Goal: Information Seeking & Learning: Learn about a topic

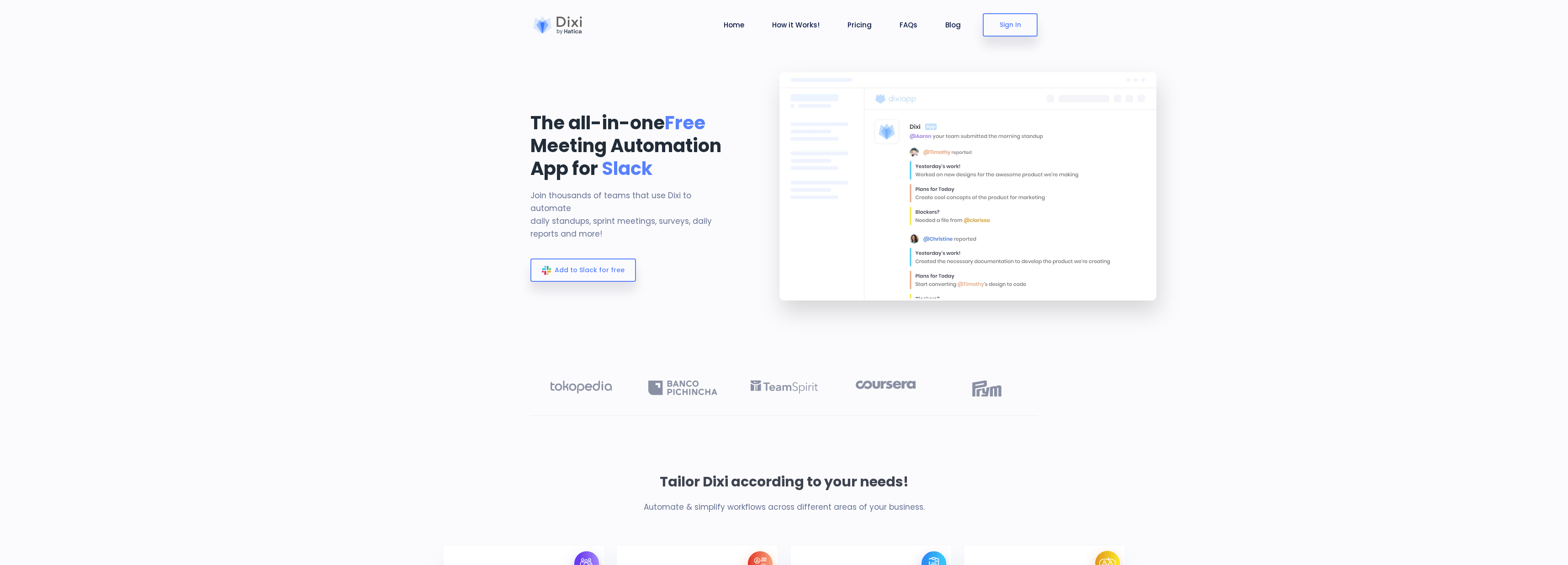
scroll to position [23, 0]
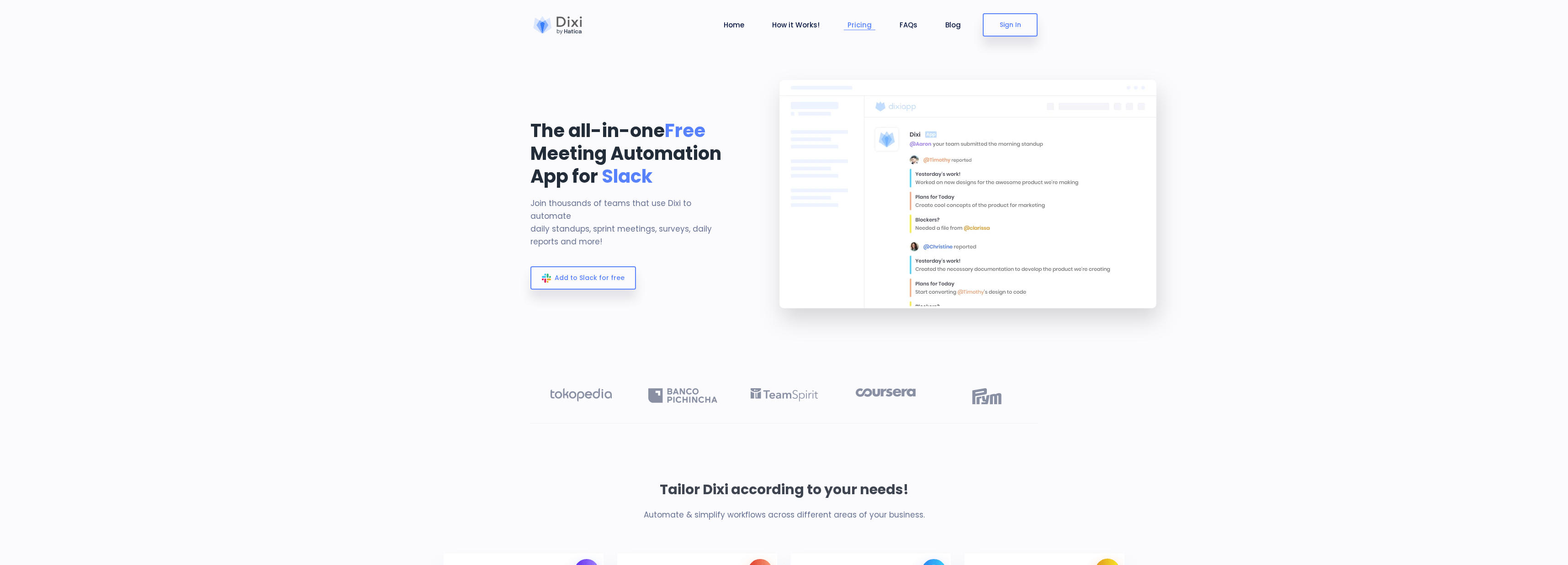
click at [864, 25] on link "Pricing" at bounding box center [859, 24] width 32 height 10
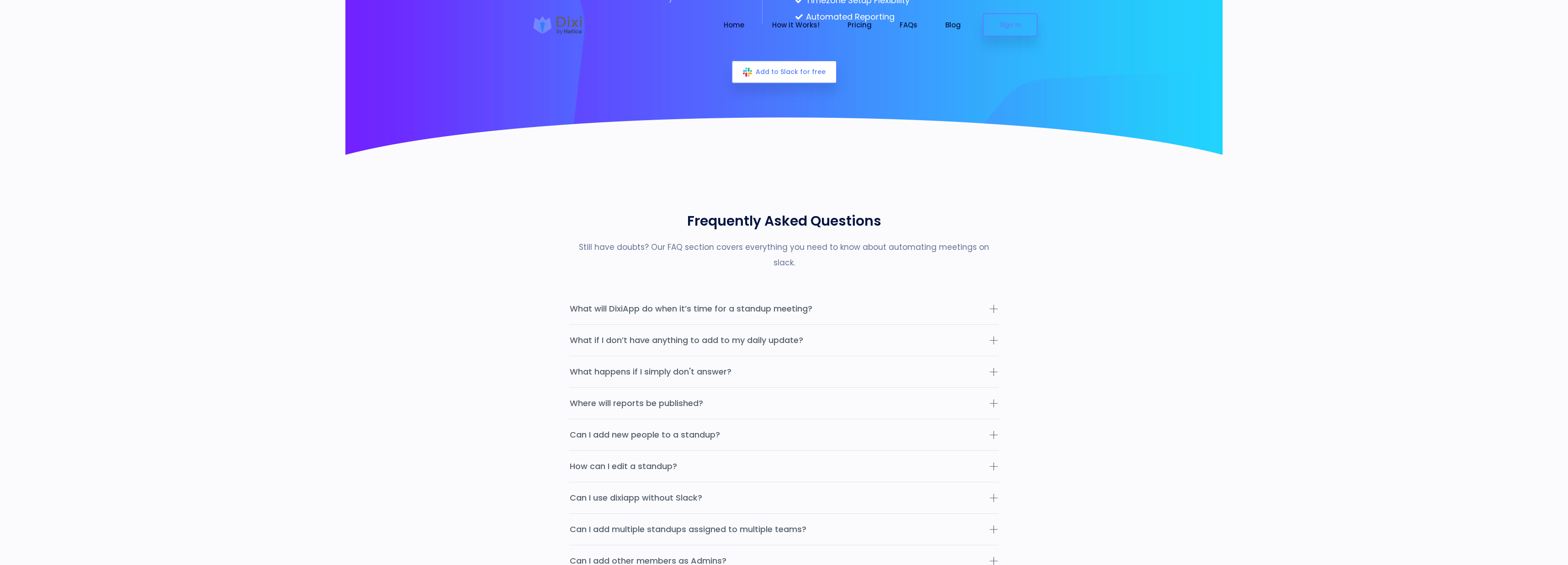
scroll to position [2720, 0]
click at [927, 297] on button "What will DixiApp do when it’s time for a standup meeting?" at bounding box center [784, 308] width 430 height 31
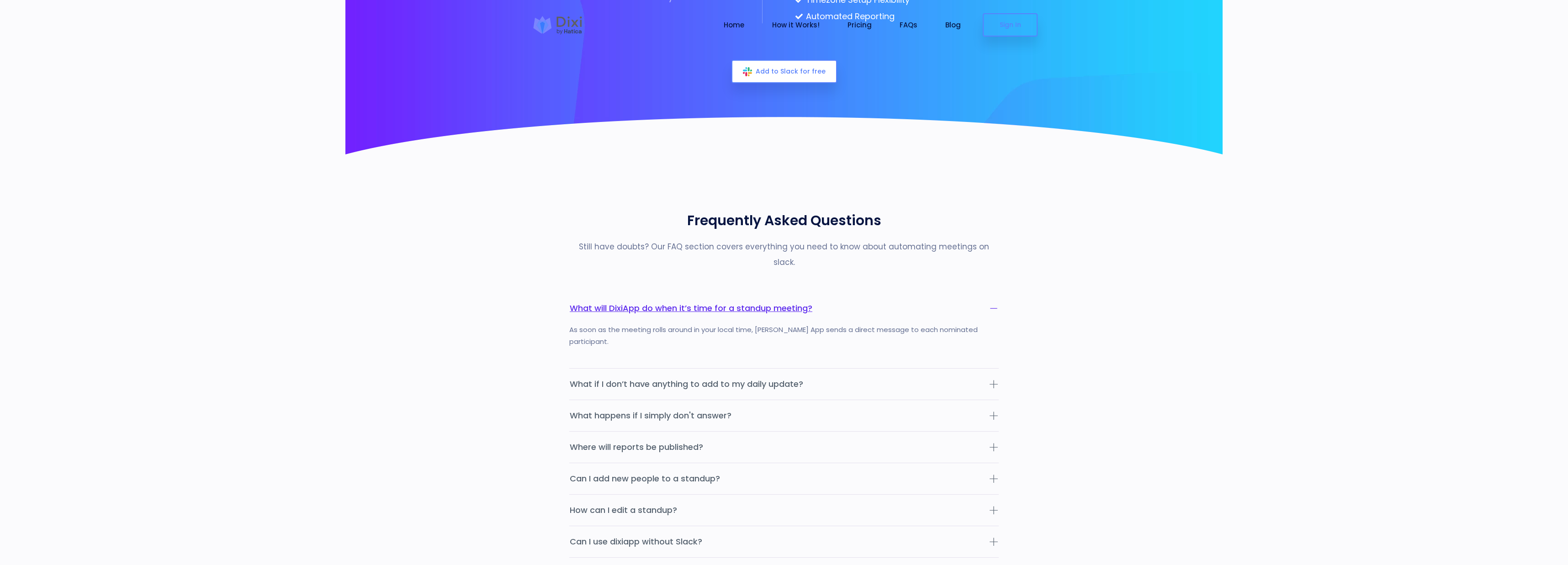
click at [927, 297] on button "What will DixiApp do when it’s time for a standup meeting?" at bounding box center [784, 308] width 430 height 31
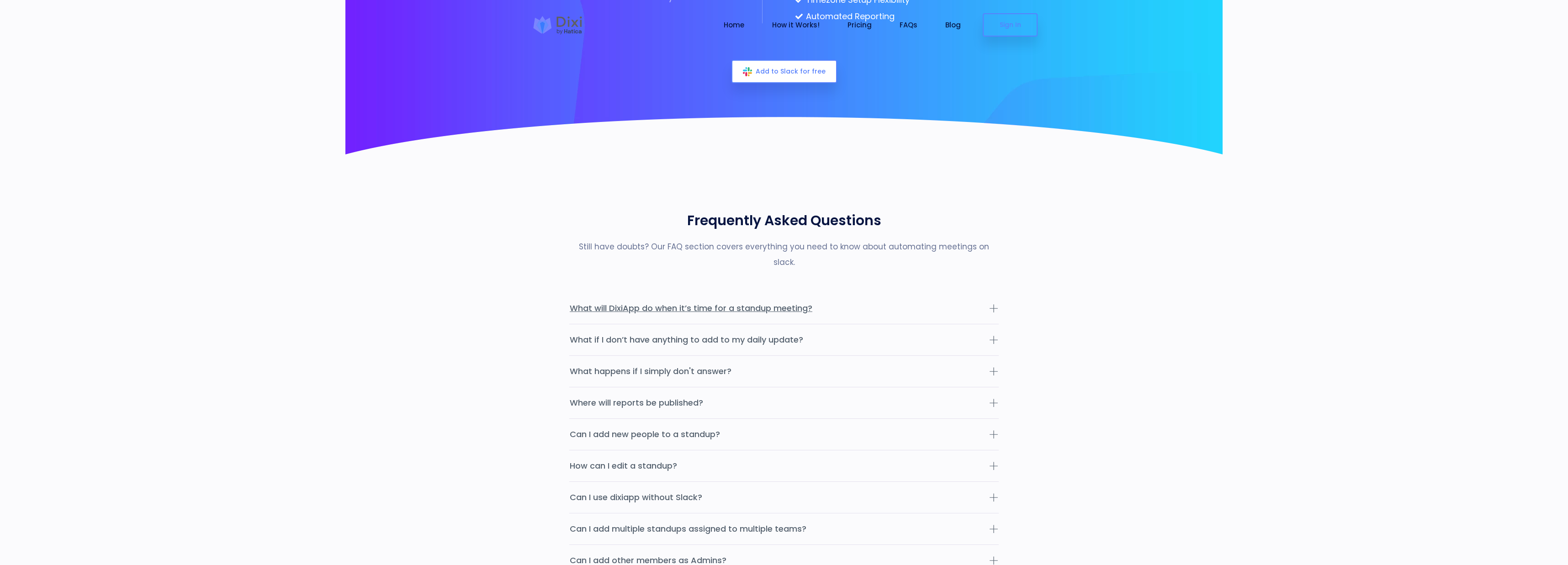
click at [926, 293] on button "What will DixiApp do when it’s time for a standup meeting?" at bounding box center [784, 308] width 430 height 31
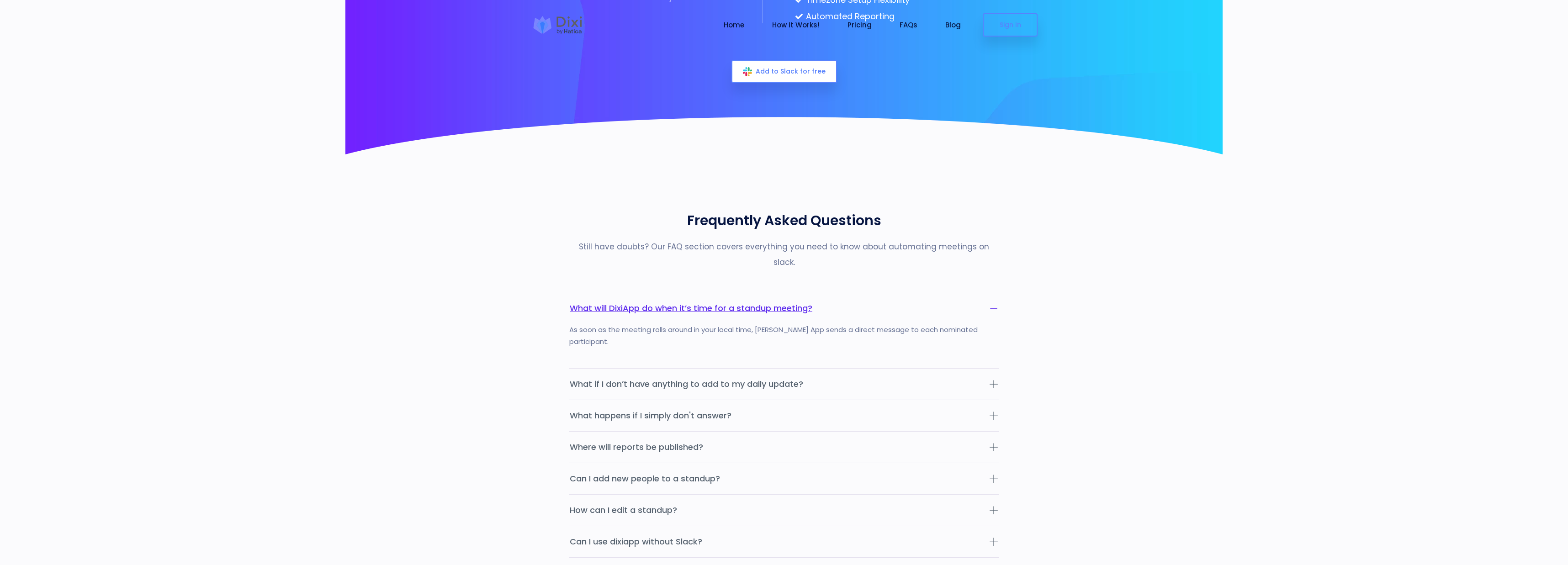
click at [926, 293] on button "What will DixiApp do when it’s time for a standup meeting?" at bounding box center [784, 308] width 430 height 31
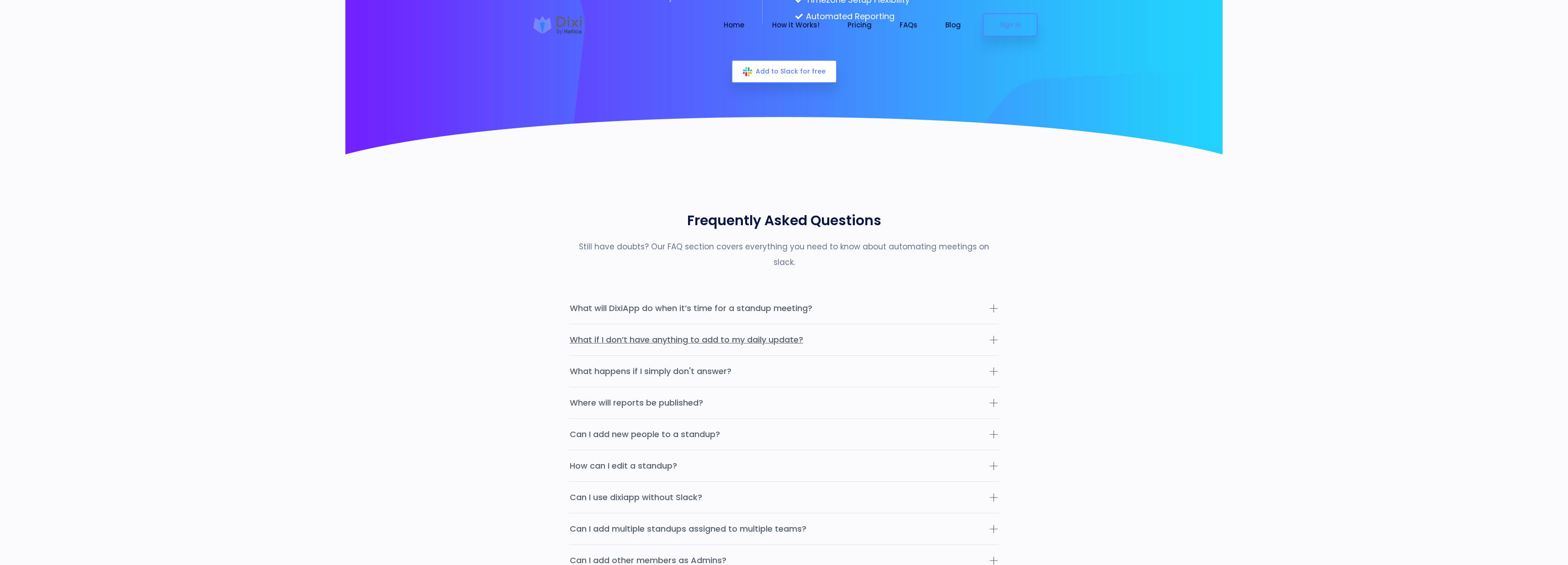
click at [929, 325] on button "What if I don’t have anything to add to my daily update?" at bounding box center [784, 340] width 430 height 31
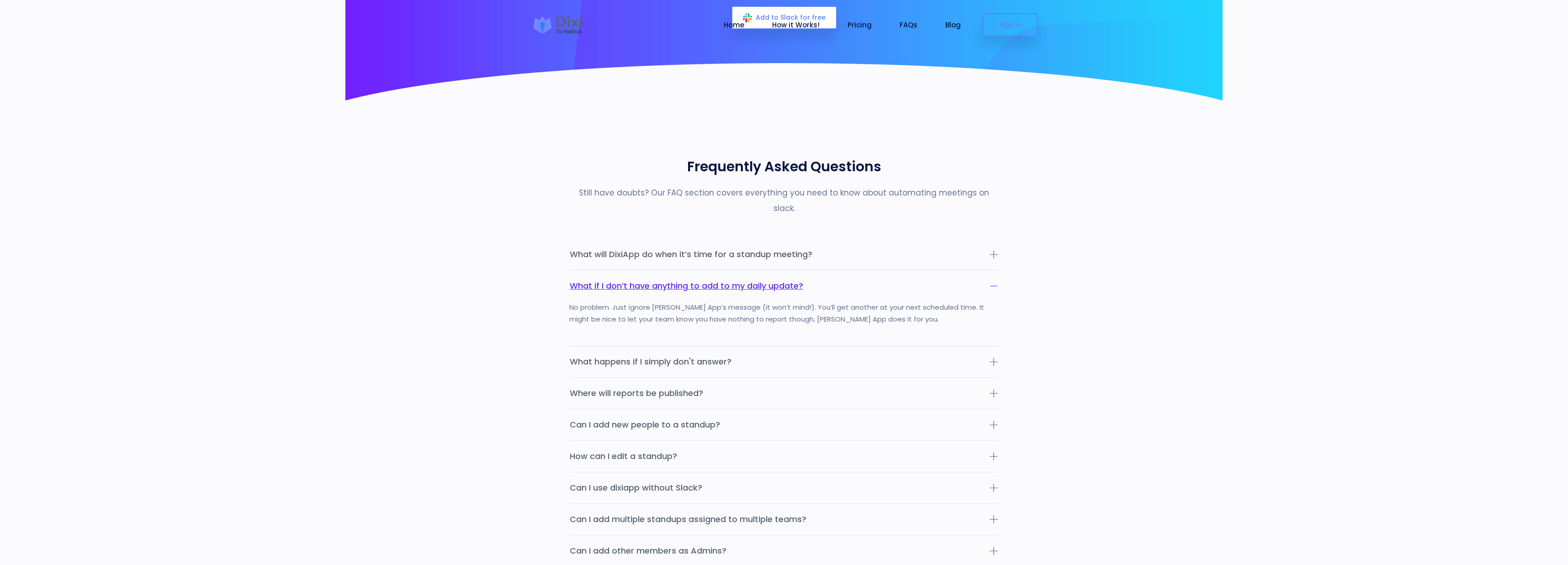
scroll to position [2776, 0]
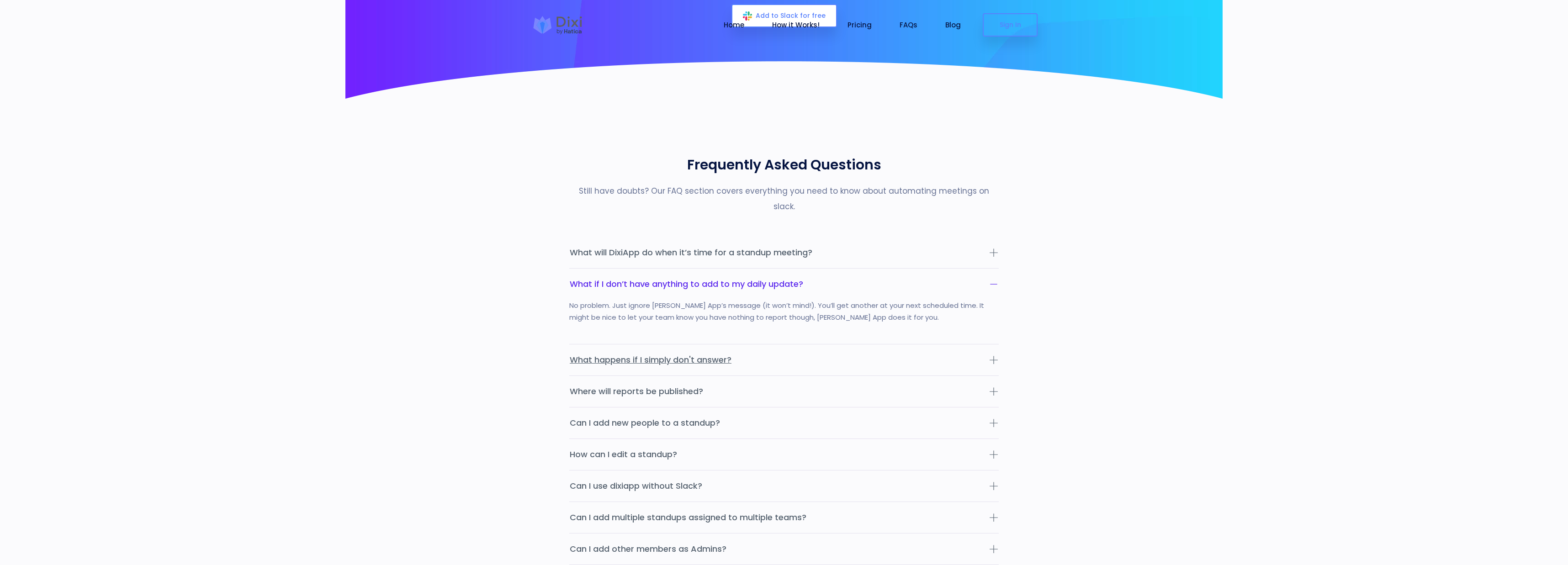
click at [912, 345] on button "What happens if I simply don't answer?" at bounding box center [784, 360] width 430 height 31
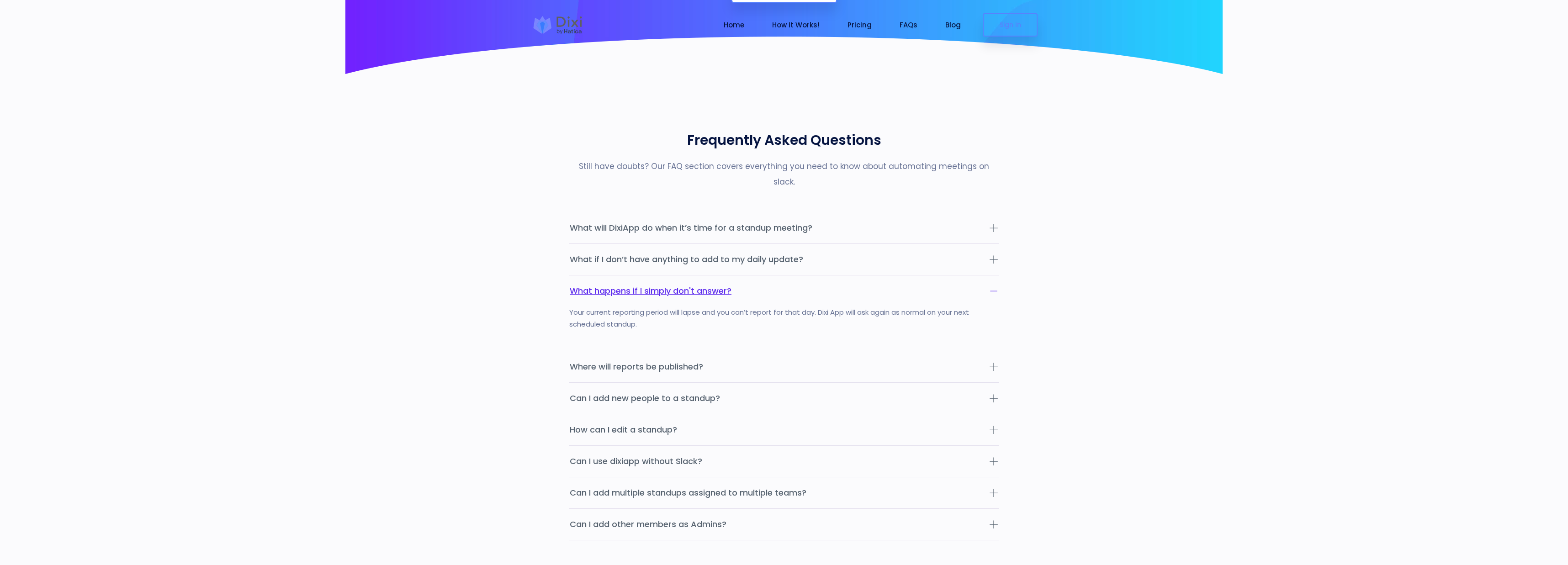
scroll to position [2802, 0]
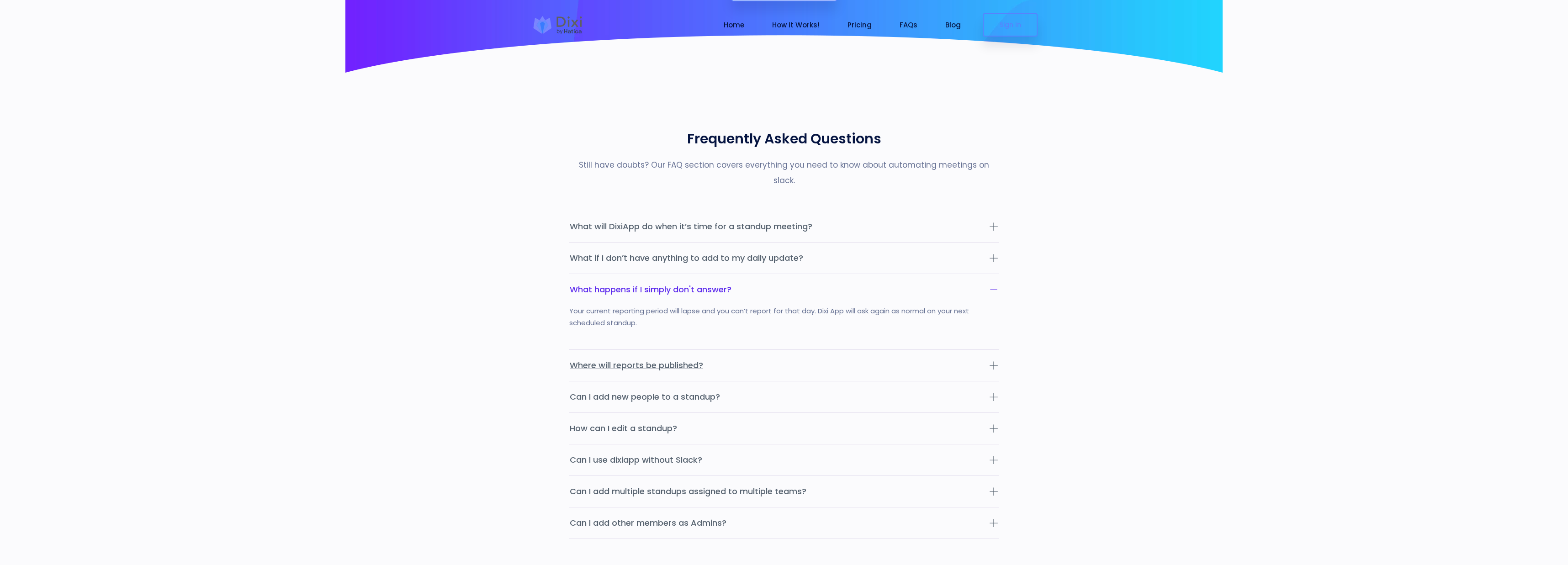
click at [906, 350] on button "Where will reports be published?" at bounding box center [784, 365] width 430 height 31
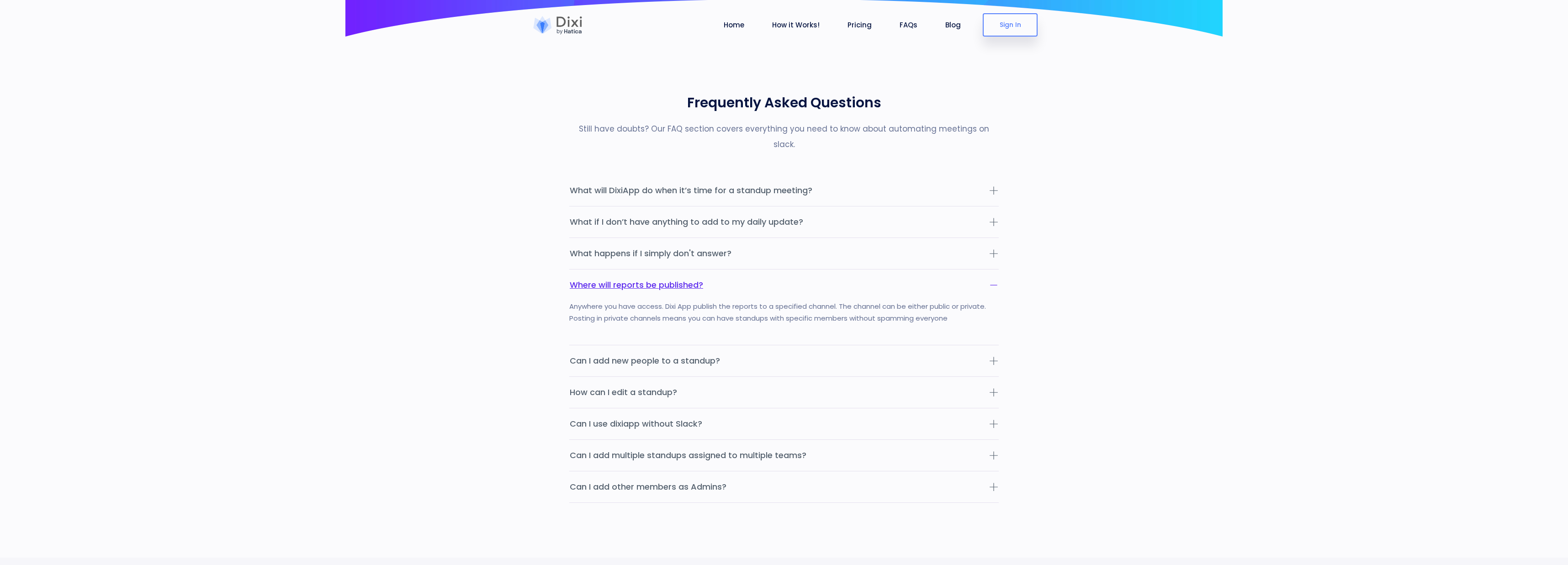
scroll to position [2841, 0]
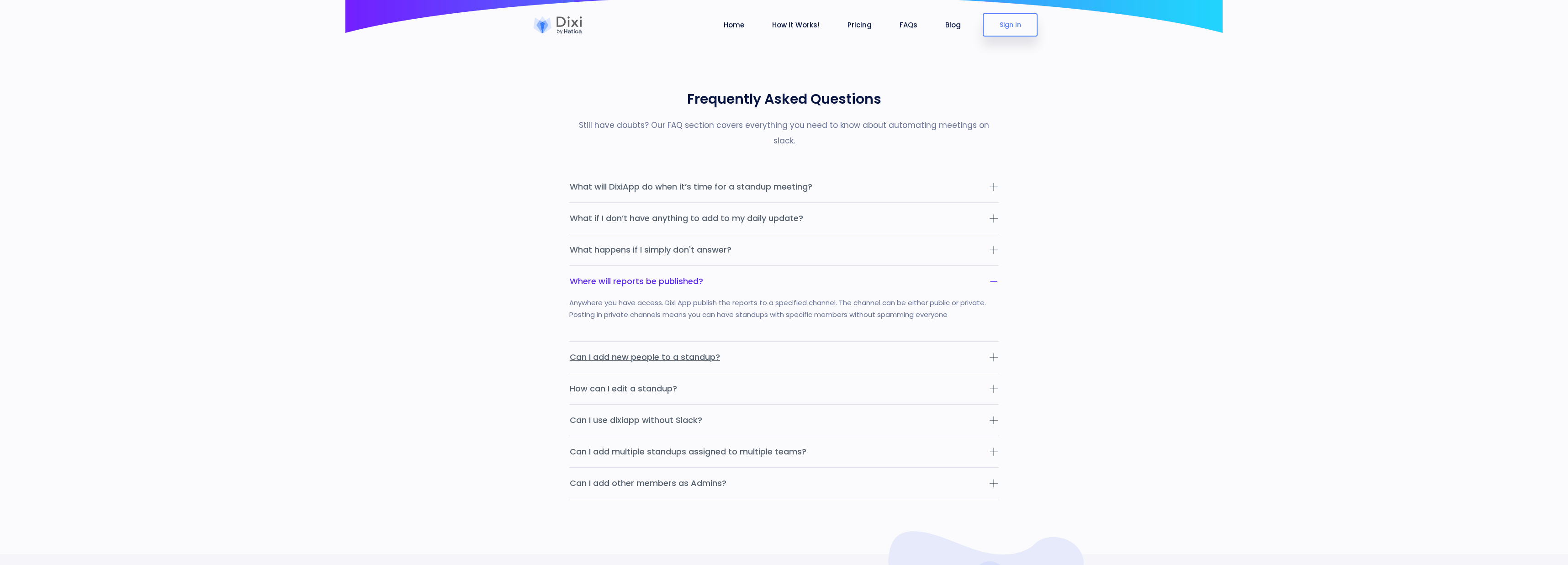
click at [908, 342] on button "Can I add new people to a standup?" at bounding box center [784, 357] width 430 height 31
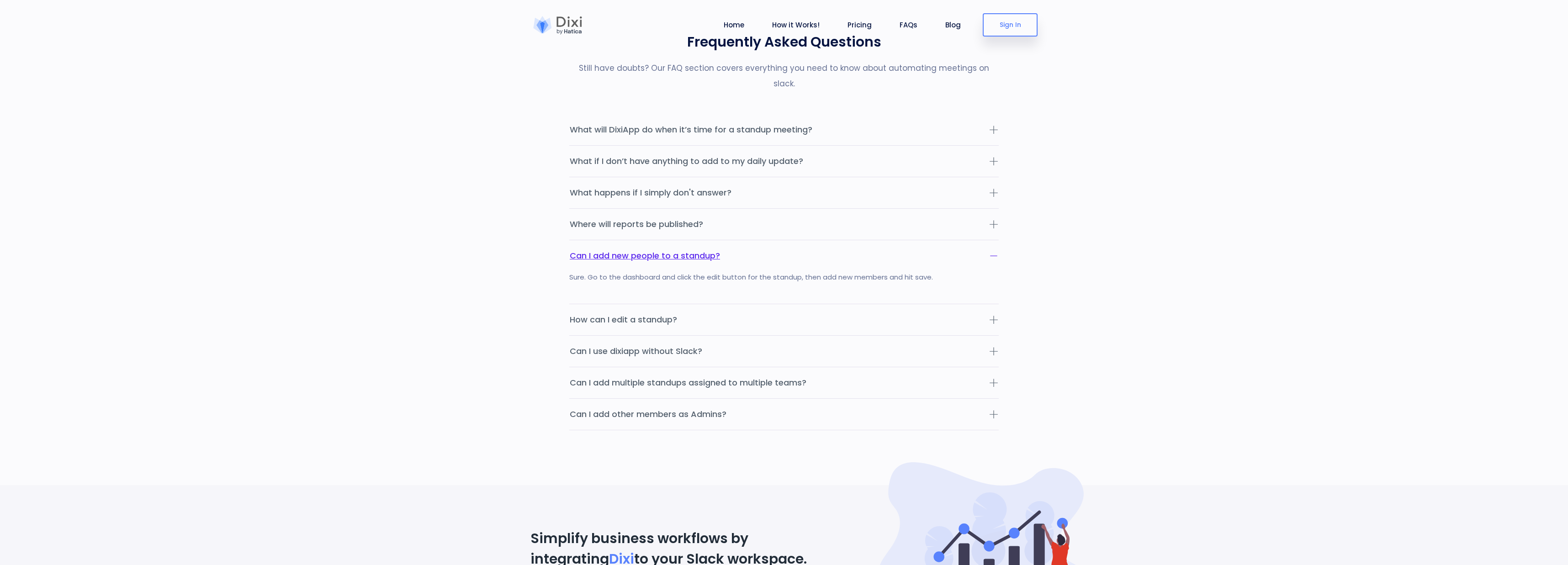
scroll to position [2905, 0]
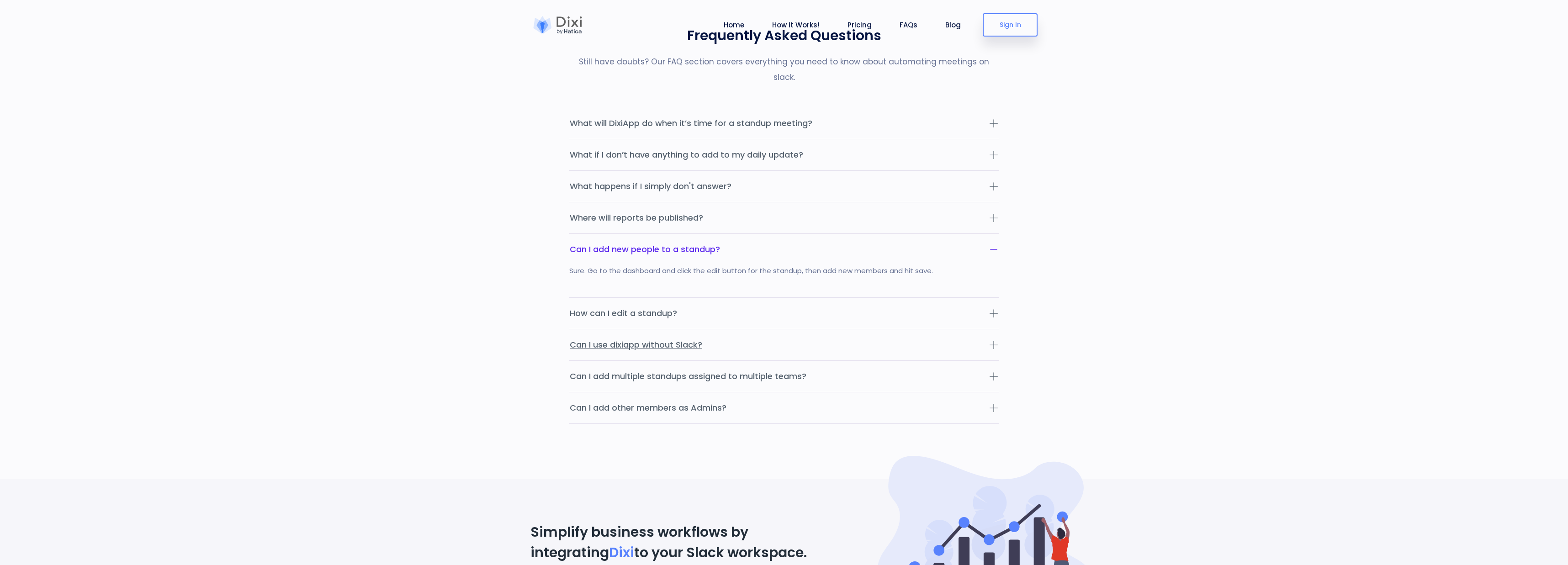
click at [908, 329] on button "Can I use dixiapp without Slack?" at bounding box center [784, 345] width 430 height 31
click at [906, 362] on button "Can I add multiple standups assigned to multiple teams?" at bounding box center [784, 376] width 430 height 31
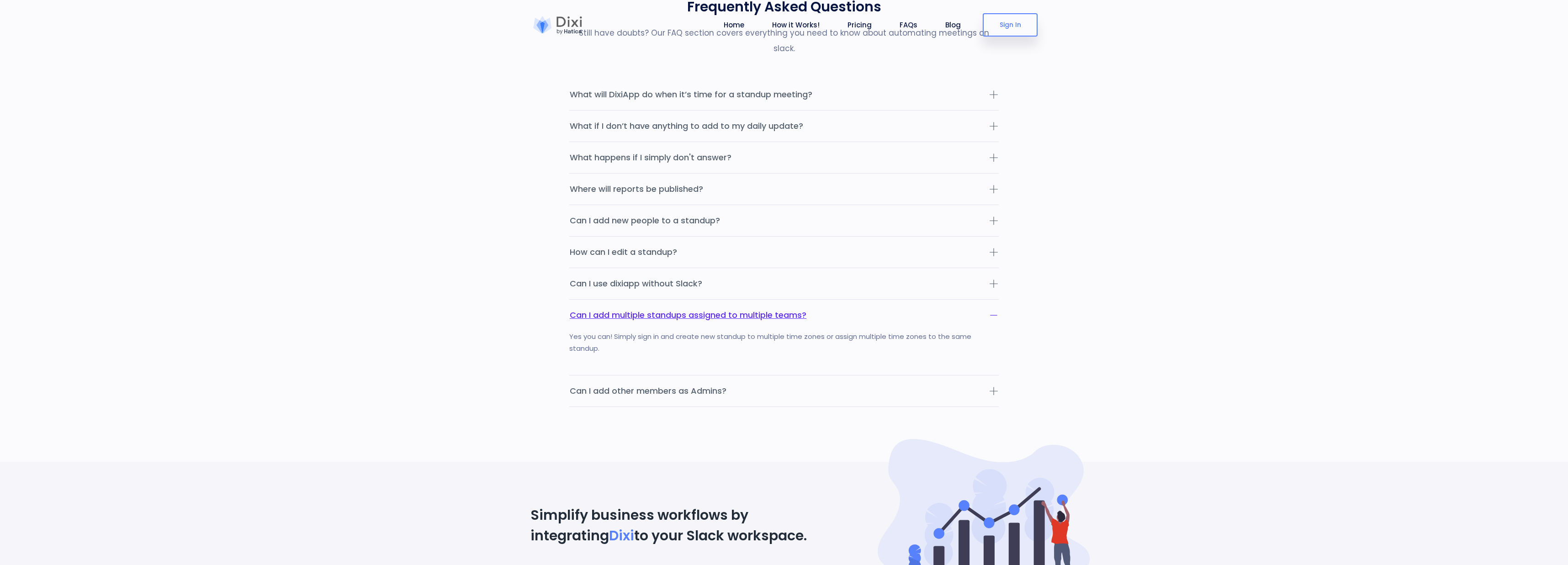
scroll to position [2945, 0]
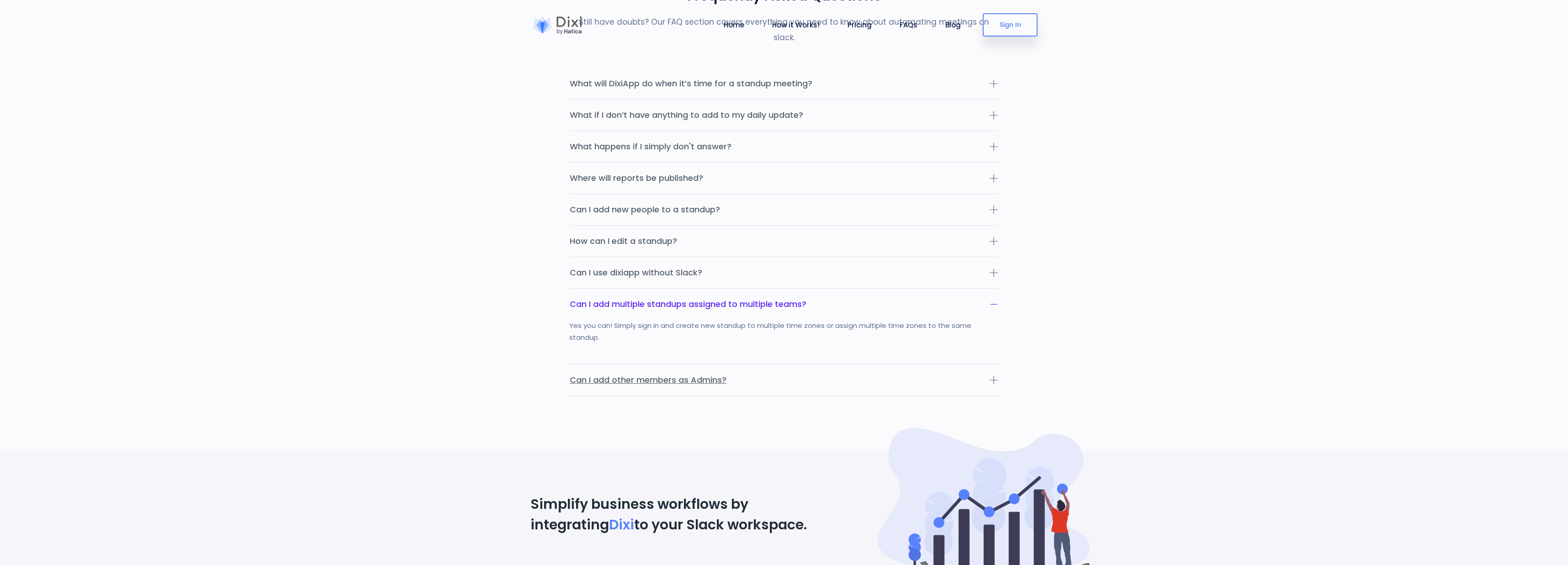
click at [898, 376] on button "Can I add other members as Admins?" at bounding box center [784, 380] width 430 height 31
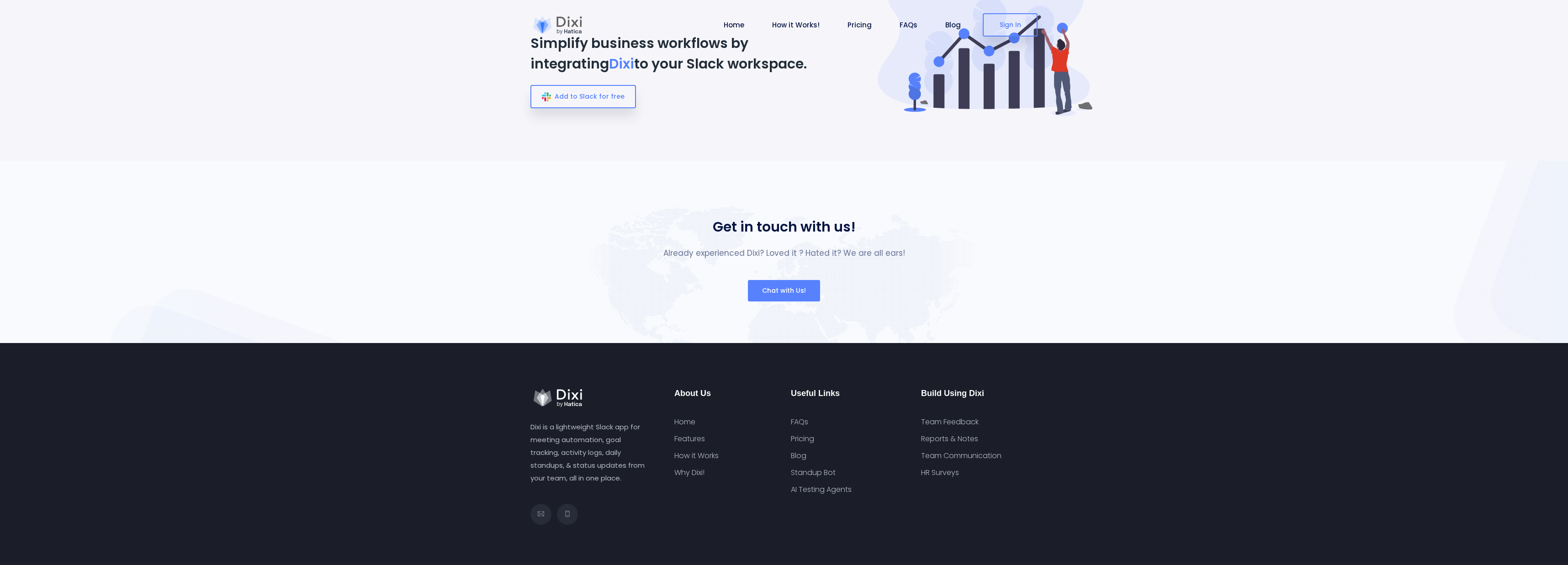
scroll to position [3411, 0]
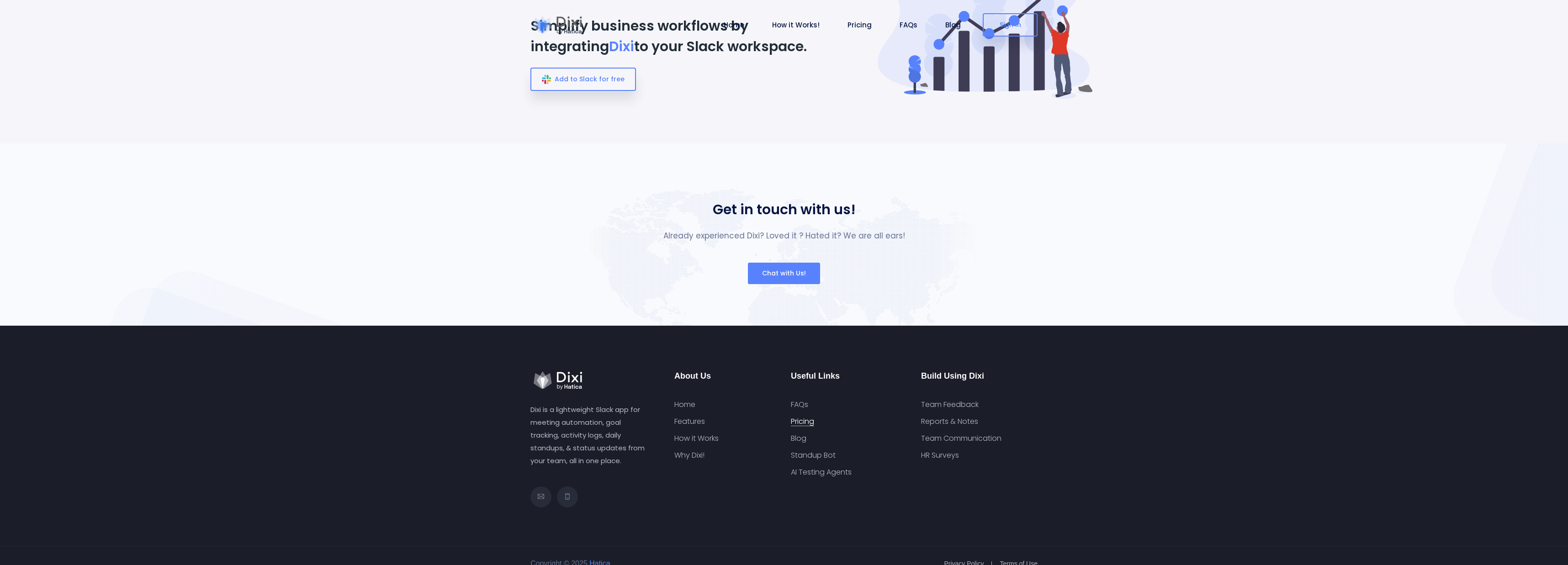
click at [808, 417] on link "Pricing" at bounding box center [802, 421] width 23 height 9
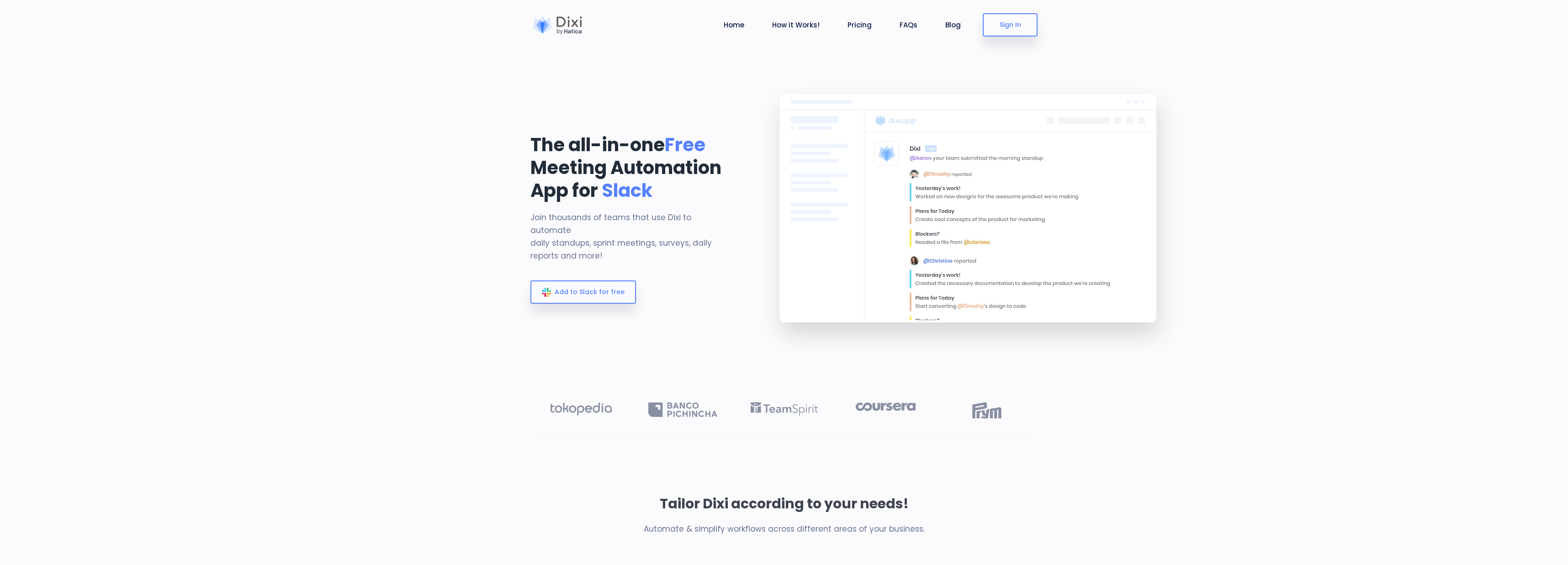
scroll to position [0, 0]
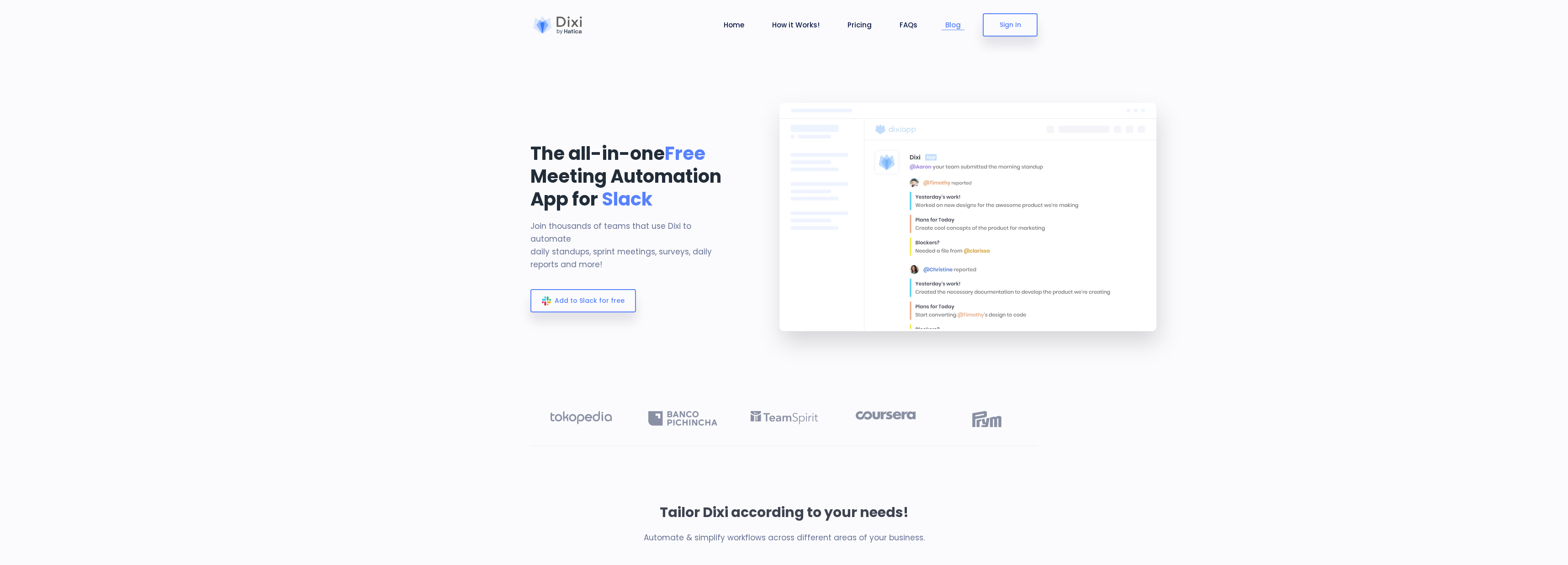
click at [955, 23] on link "Blog" at bounding box center [953, 24] width 23 height 10
